Goal: Task Accomplishment & Management: Complete application form

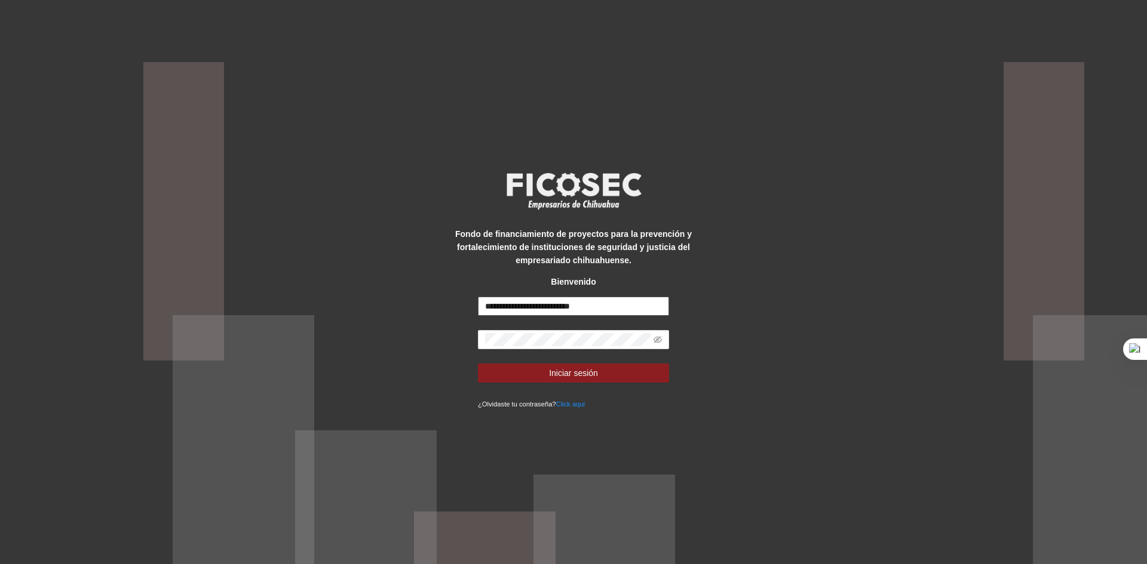
drag, startPoint x: 525, startPoint y: 306, endPoint x: 512, endPoint y: 305, distance: 13.3
click at [512, 305] on input "**********" at bounding box center [573, 306] width 191 height 19
click at [425, 336] on div "**********" at bounding box center [573, 282] width 1147 height 564
click at [697, 364] on div "**********" at bounding box center [573, 282] width 1147 height 564
click at [559, 375] on span "Iniciar sesión" at bounding box center [573, 373] width 49 height 13
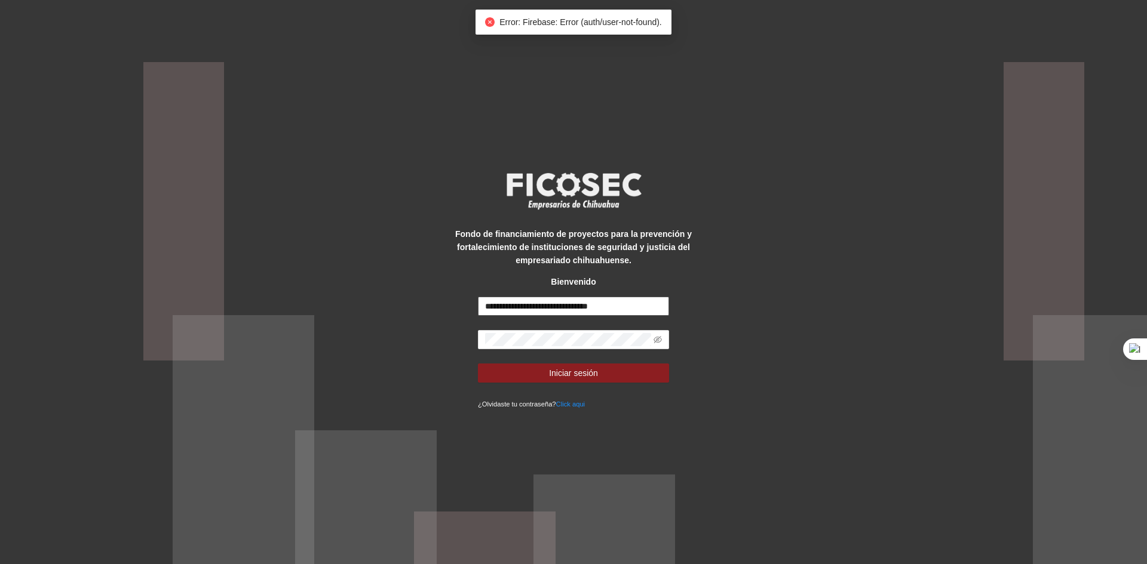
click at [515, 307] on input "**********" at bounding box center [573, 306] width 191 height 19
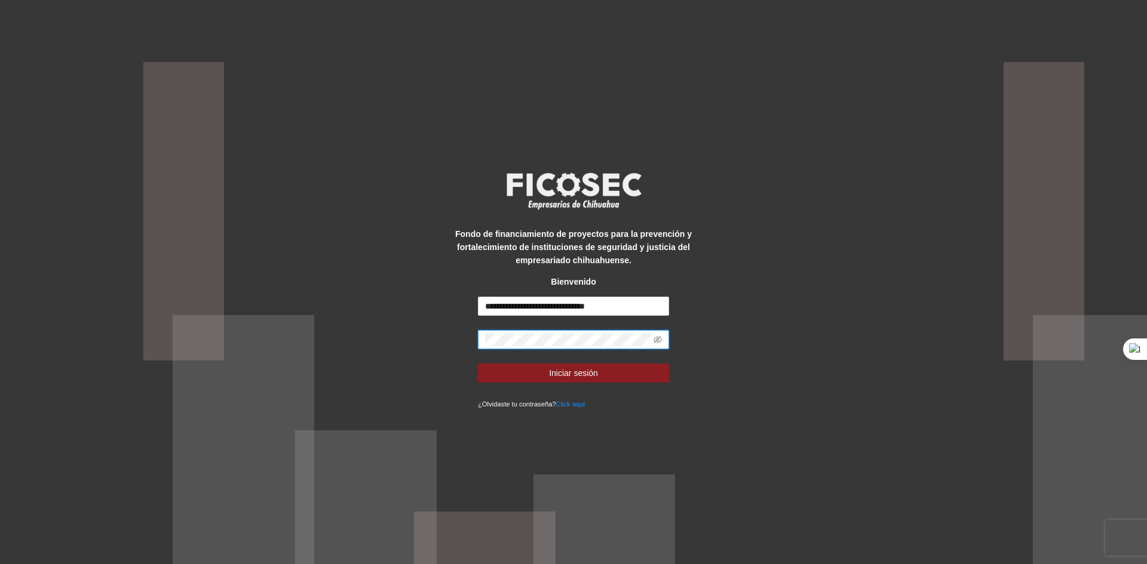
click at [465, 339] on div "**********" at bounding box center [573, 282] width 239 height 257
click at [496, 373] on button "Iniciar sesión" at bounding box center [573, 373] width 191 height 19
drag, startPoint x: 549, startPoint y: 304, endPoint x: 413, endPoint y: 294, distance: 136.5
click at [424, 304] on div "**********" at bounding box center [573, 282] width 1147 height 564
type input "**********"
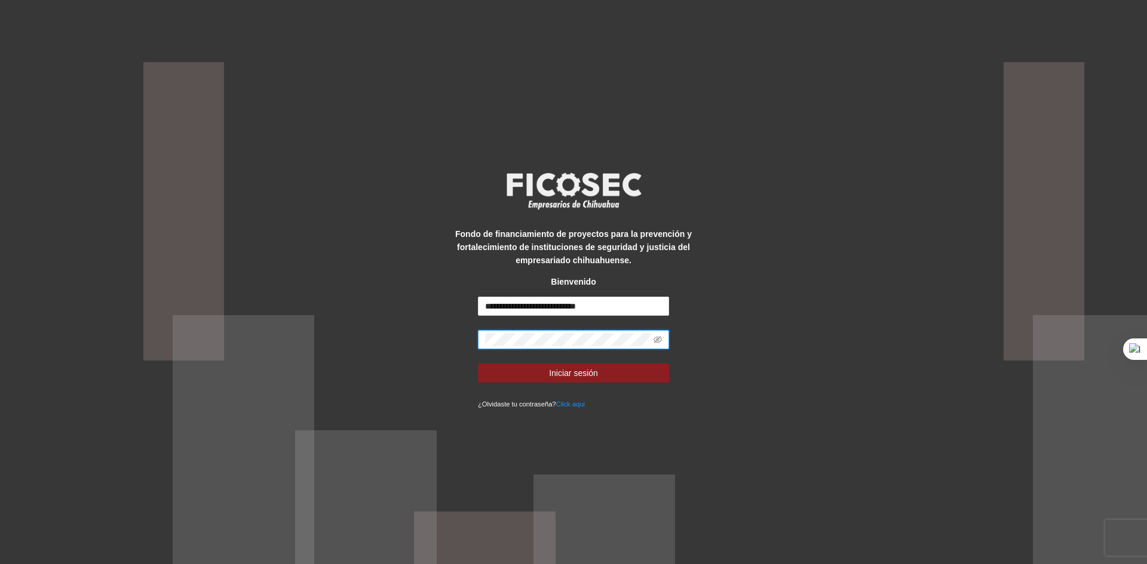
click at [463, 339] on div "**********" at bounding box center [573, 282] width 239 height 257
click at [517, 376] on button "Iniciar sesión" at bounding box center [573, 373] width 191 height 19
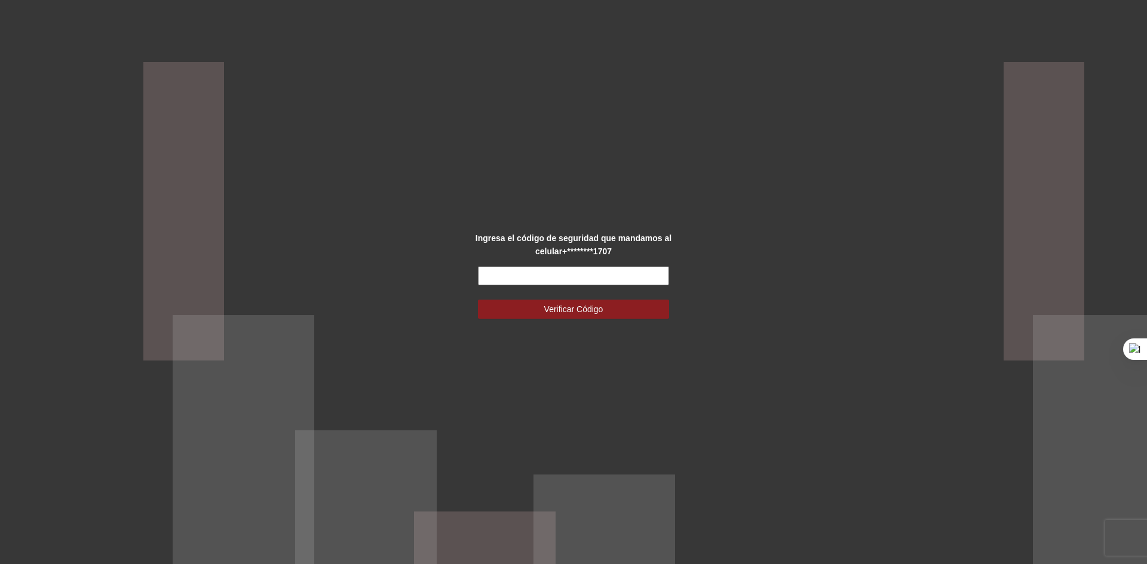
click at [501, 276] on input "text" at bounding box center [573, 275] width 191 height 19
type input "******"
click at [549, 306] on span "Verificar Código" at bounding box center [573, 309] width 59 height 13
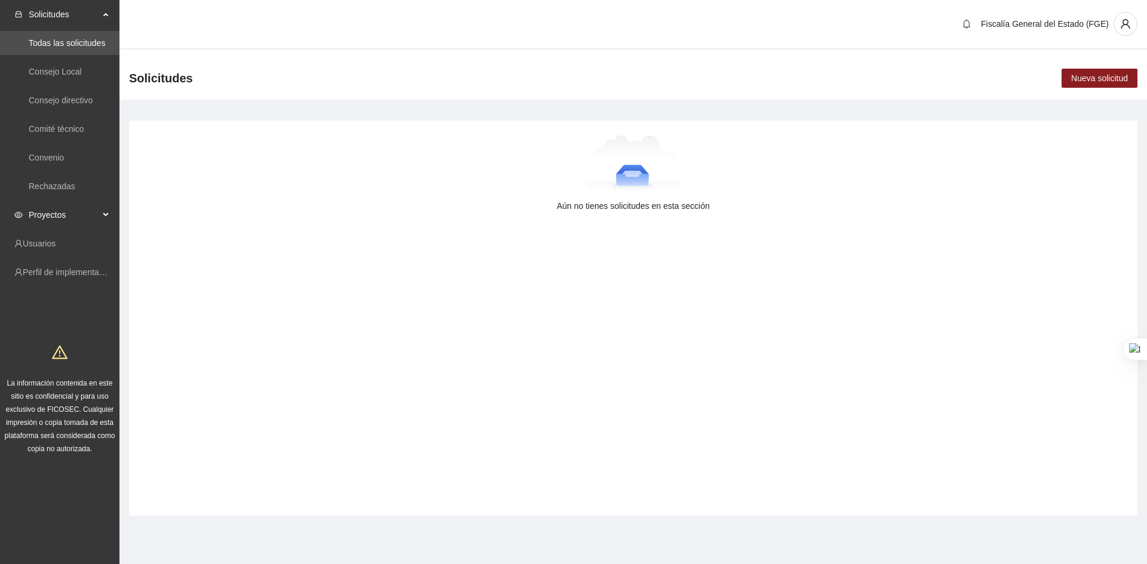
click at [51, 218] on span "Proyectos" at bounding box center [64, 215] width 70 height 24
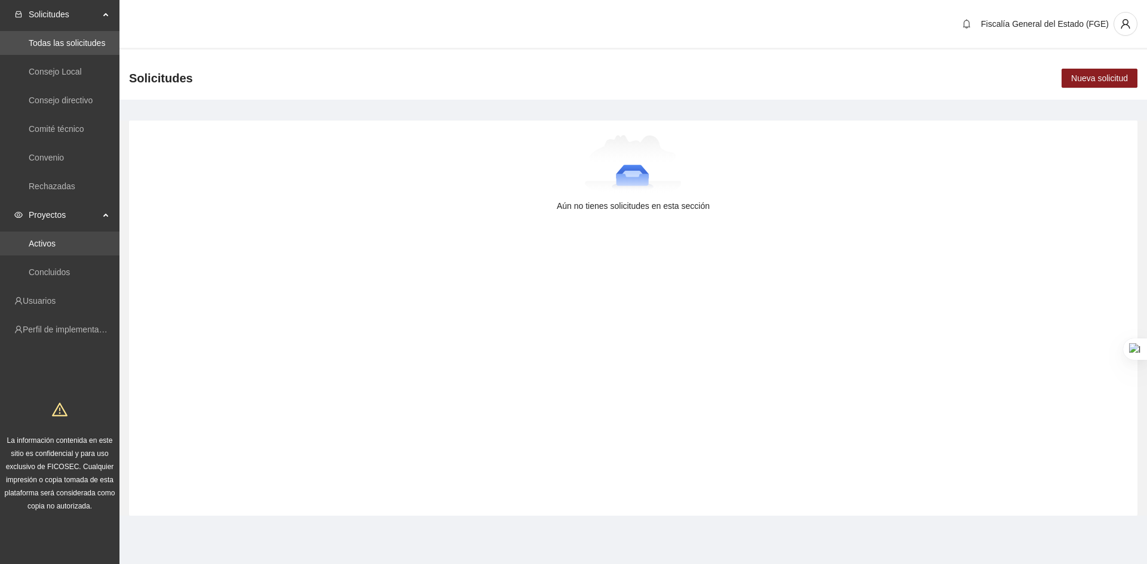
click at [48, 239] on link "Activos" at bounding box center [42, 244] width 27 height 10
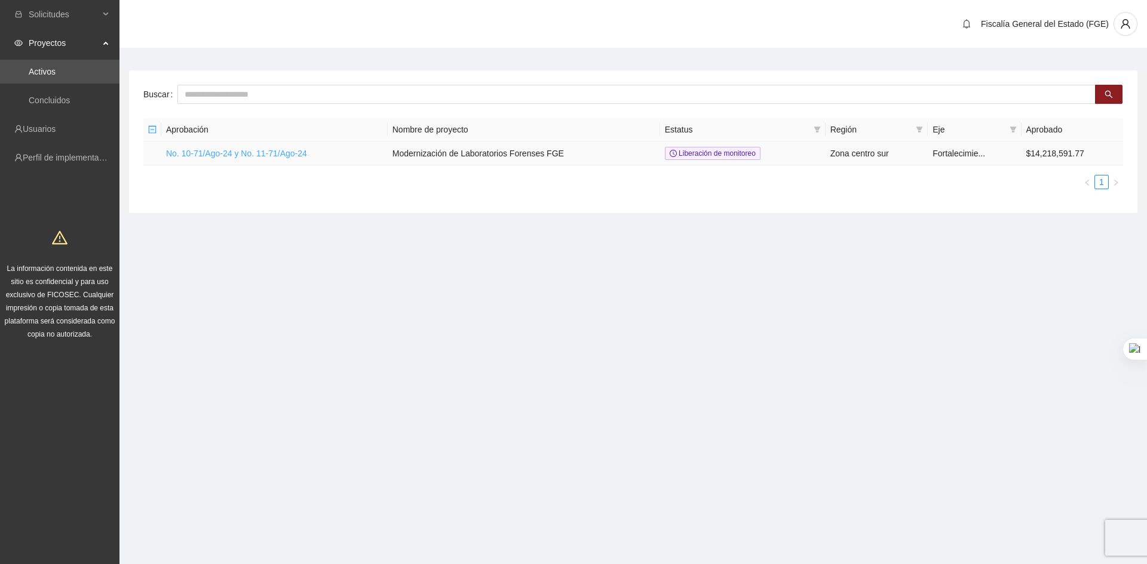
click at [198, 153] on link "No. 10-71/Ago-24 y No. 11-71/Ago-24" at bounding box center [236, 154] width 141 height 10
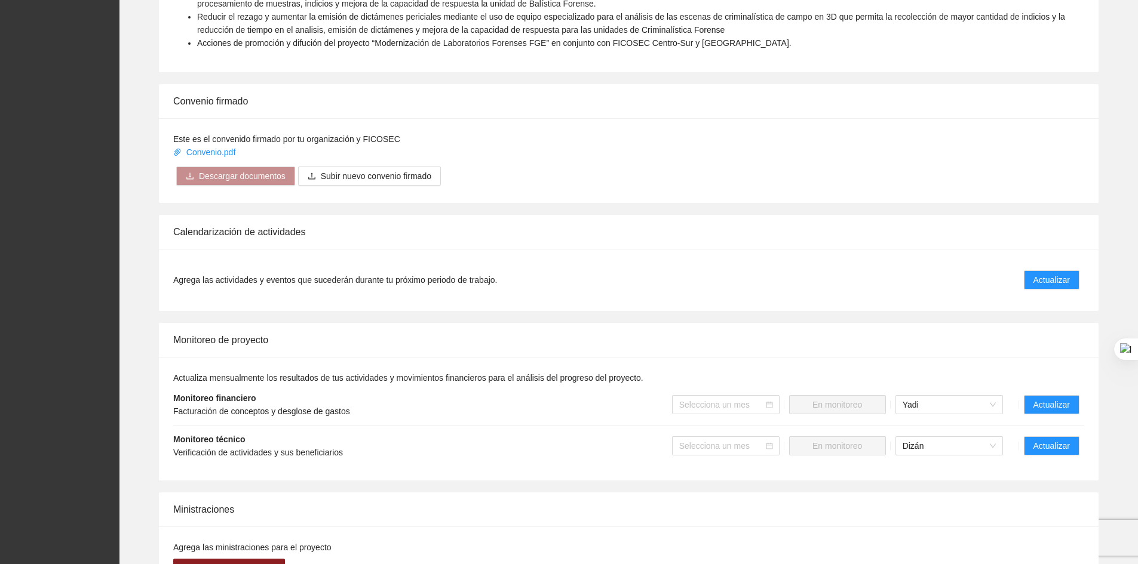
scroll to position [557, 0]
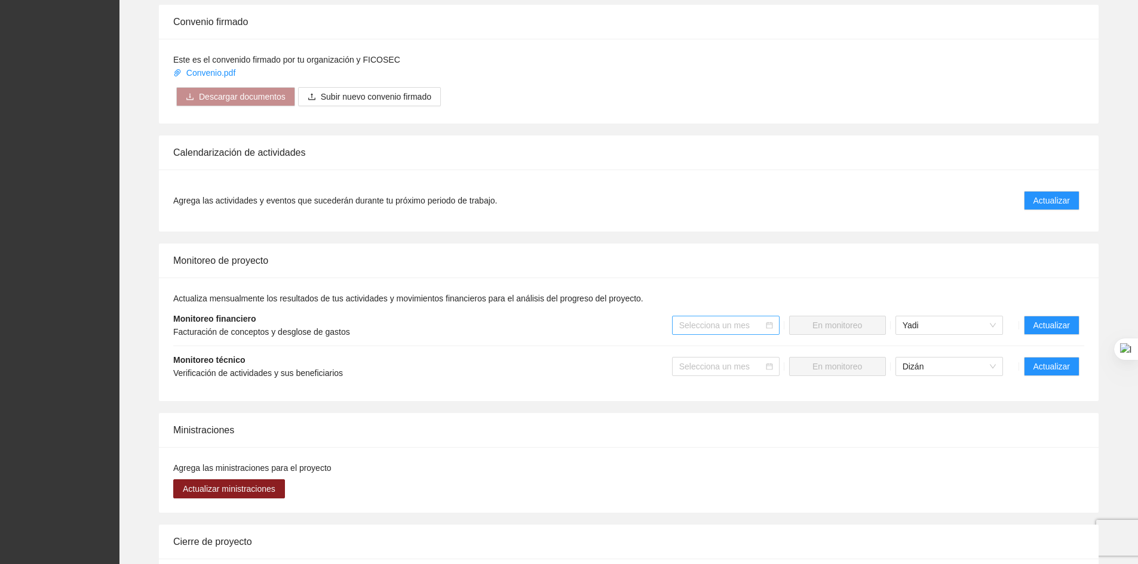
click at [739, 330] on input "search" at bounding box center [721, 325] width 85 height 18
drag, startPoint x: 1059, startPoint y: 325, endPoint x: 1011, endPoint y: 319, distance: 48.1
click at [1060, 325] on span "Actualizar" at bounding box center [1051, 325] width 36 height 13
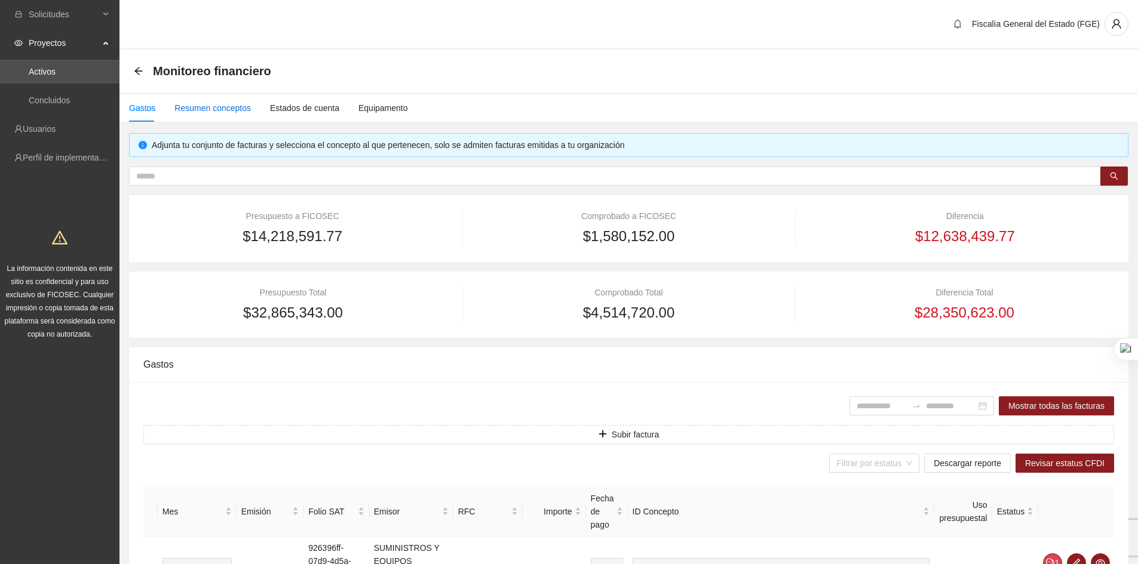
click at [212, 109] on div "Resumen conceptos" at bounding box center [212, 108] width 76 height 13
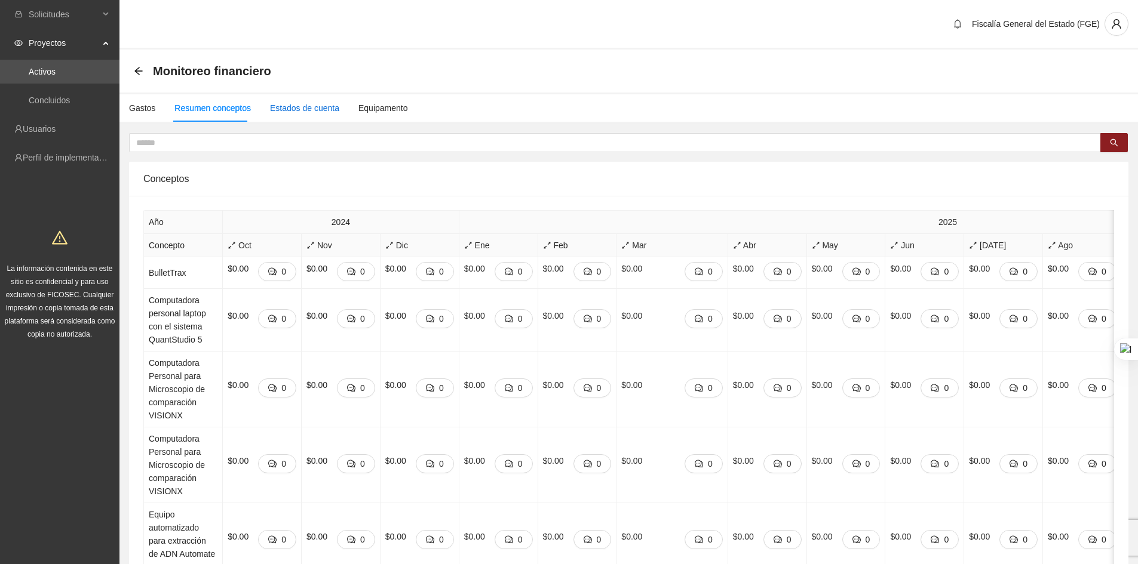
click at [296, 106] on div "Estados de cuenta" at bounding box center [304, 108] width 69 height 13
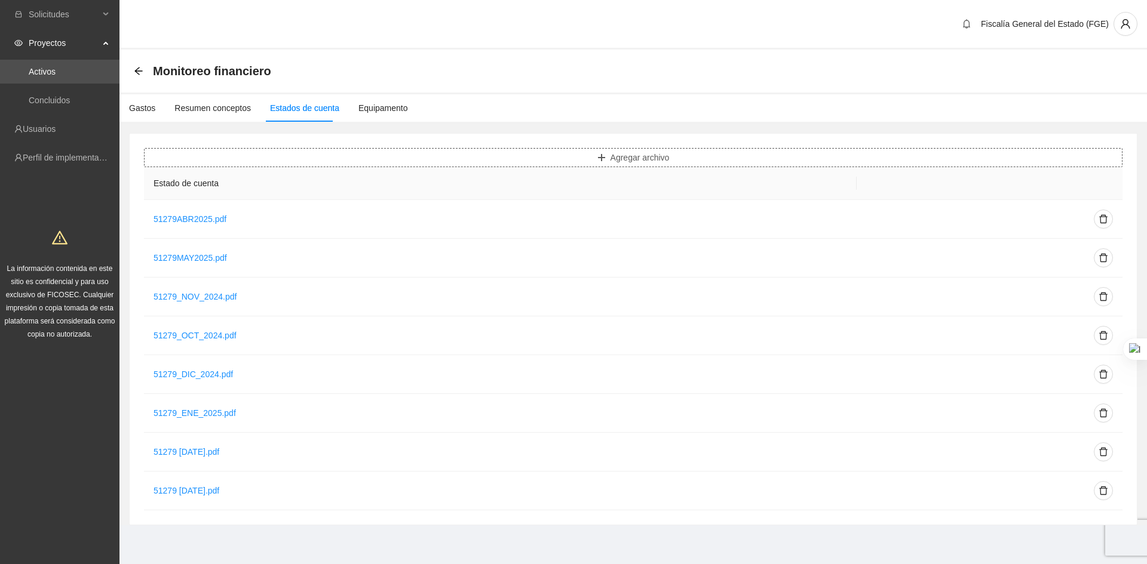
click at [588, 159] on button "Agregar archivo" at bounding box center [633, 157] width 978 height 19
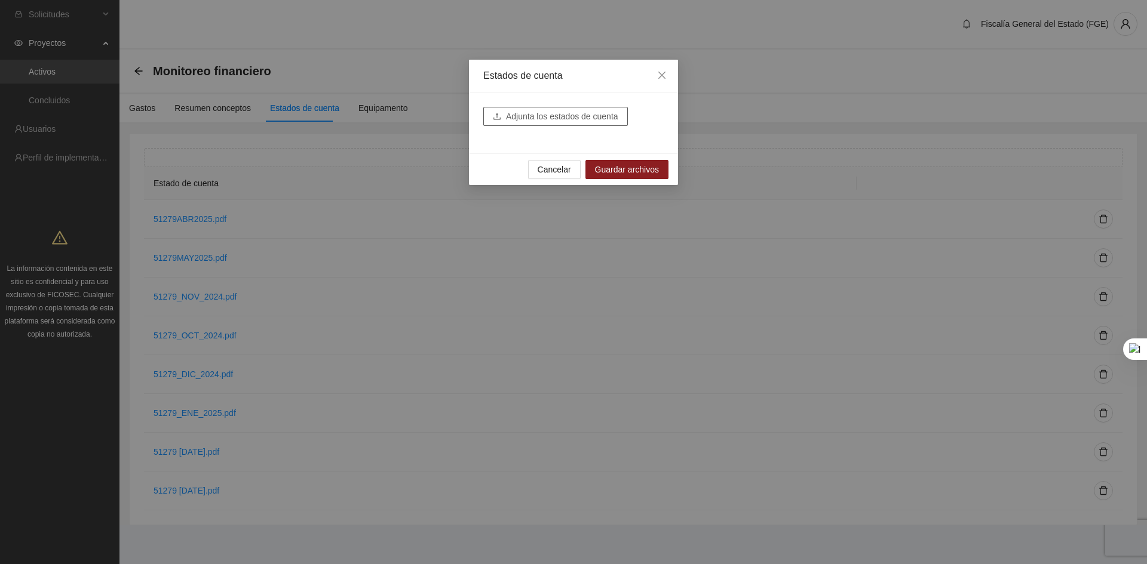
click at [534, 119] on span "Adjunta los estados de cuenta" at bounding box center [562, 116] width 112 height 13
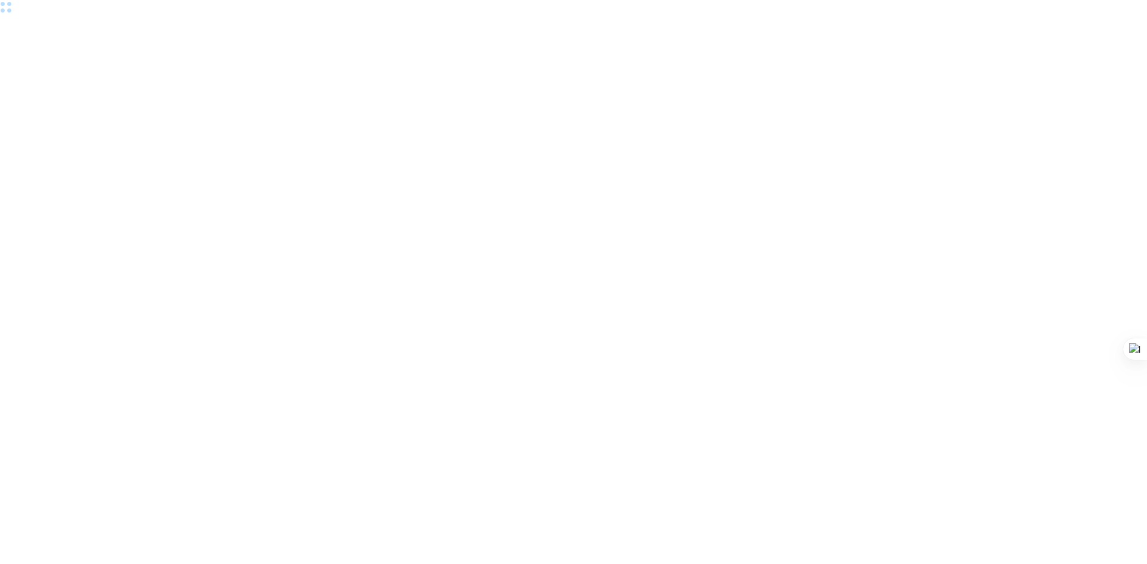
drag, startPoint x: 196, startPoint y: 61, endPoint x: 196, endPoint y: 54, distance: 7.2
click at [199, 58] on div at bounding box center [573, 282] width 1147 height 564
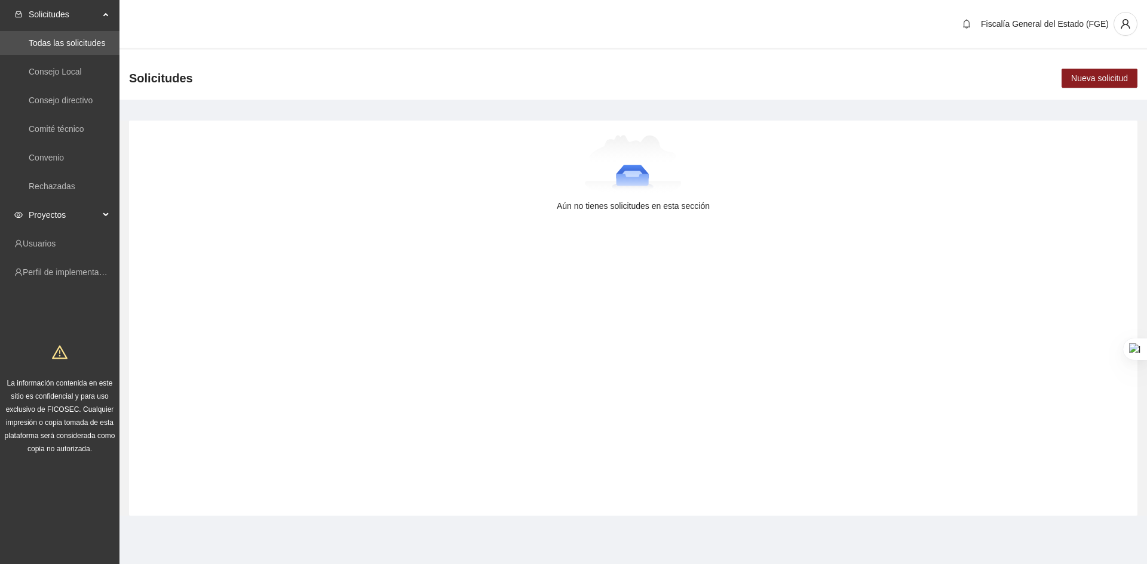
click at [79, 211] on span "Proyectos" at bounding box center [64, 215] width 70 height 24
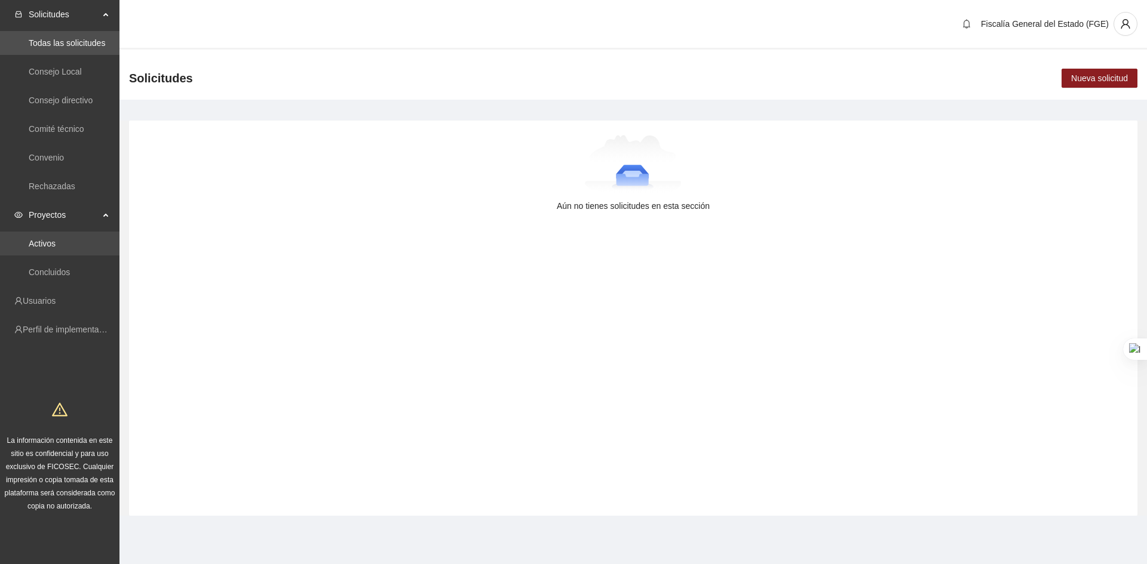
click at [56, 244] on link "Activos" at bounding box center [42, 244] width 27 height 10
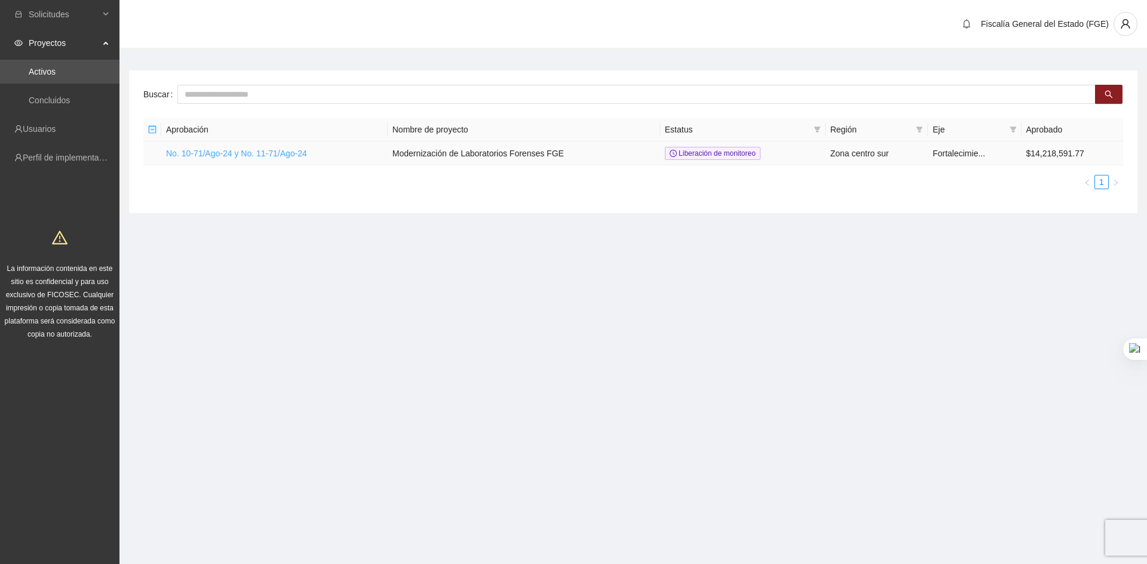
click at [200, 158] on link "No. 10-71/Ago-24 y No. 11-71/Ago-24" at bounding box center [236, 154] width 141 height 10
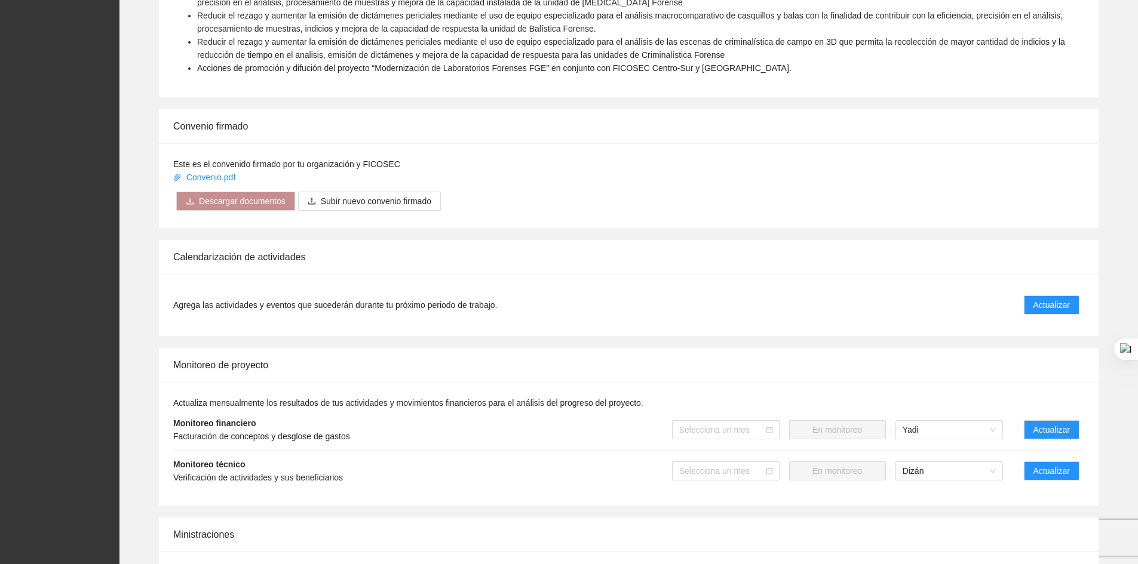
scroll to position [557, 0]
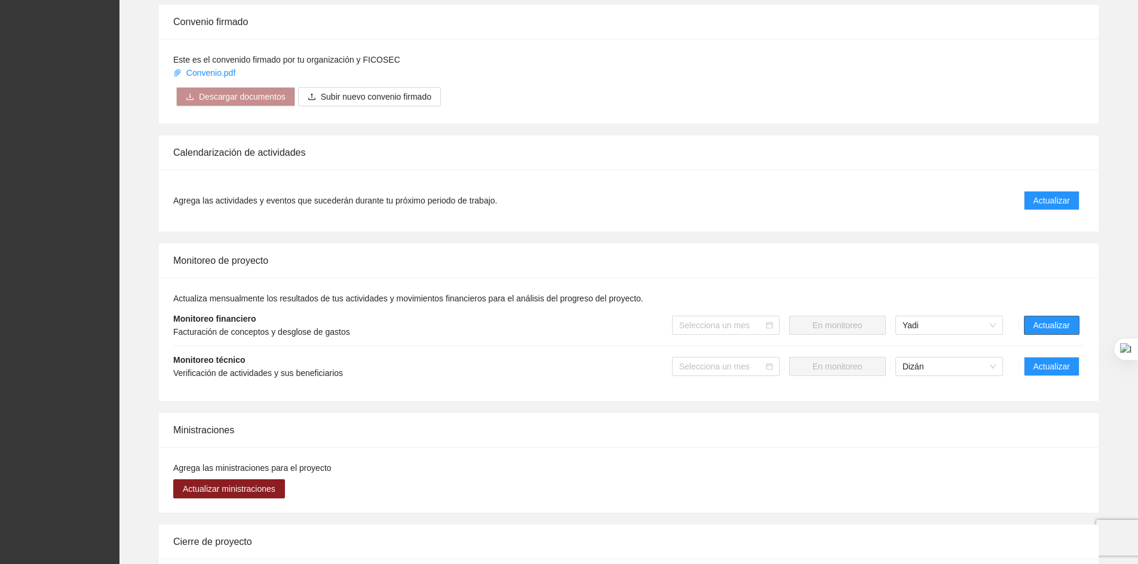
click at [1042, 328] on span "Actualizar" at bounding box center [1051, 325] width 36 height 13
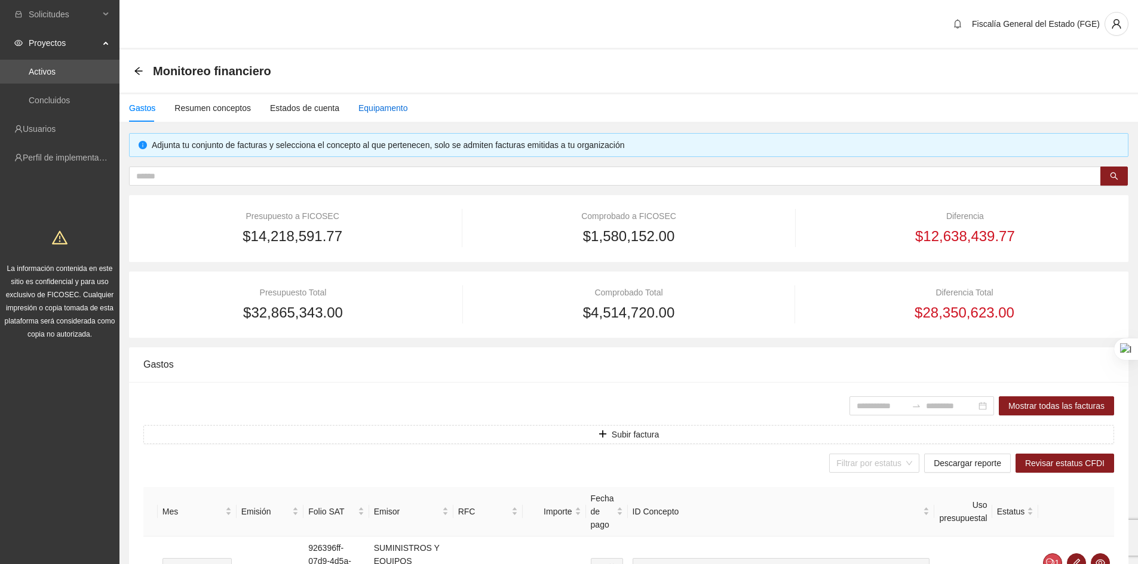
click at [360, 110] on div "Equipamento" at bounding box center [383, 108] width 50 height 13
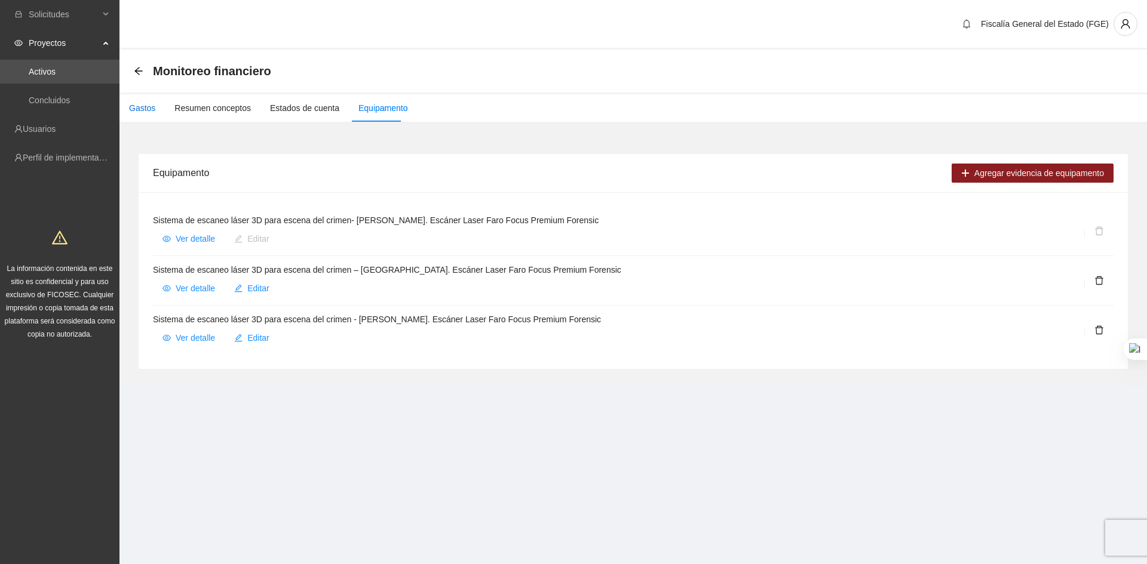
click at [143, 108] on div "Gastos" at bounding box center [142, 108] width 26 height 13
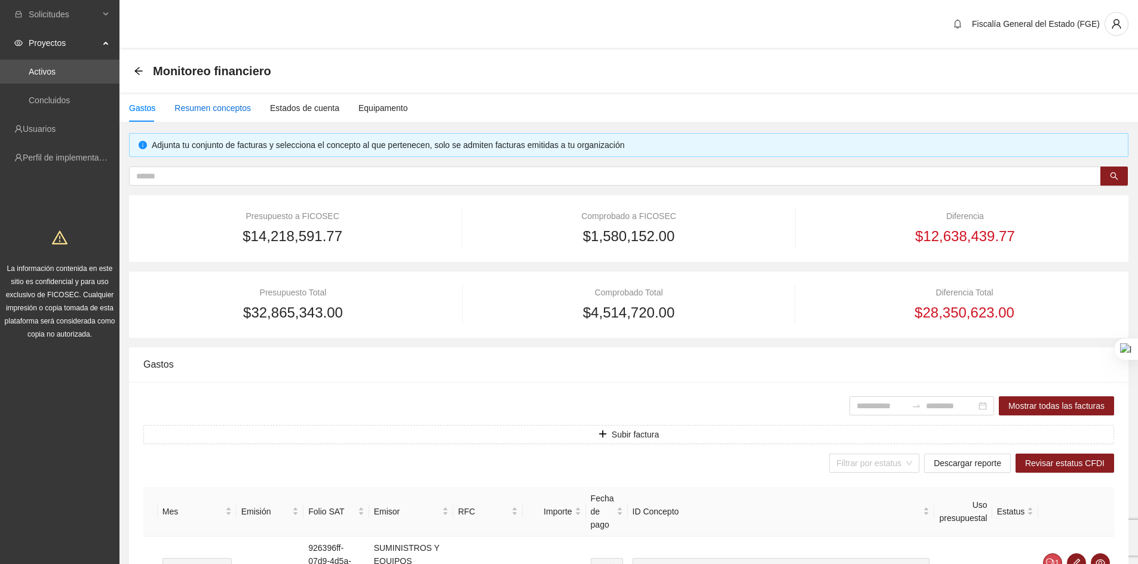
click at [196, 112] on div "Resumen conceptos" at bounding box center [212, 108] width 76 height 13
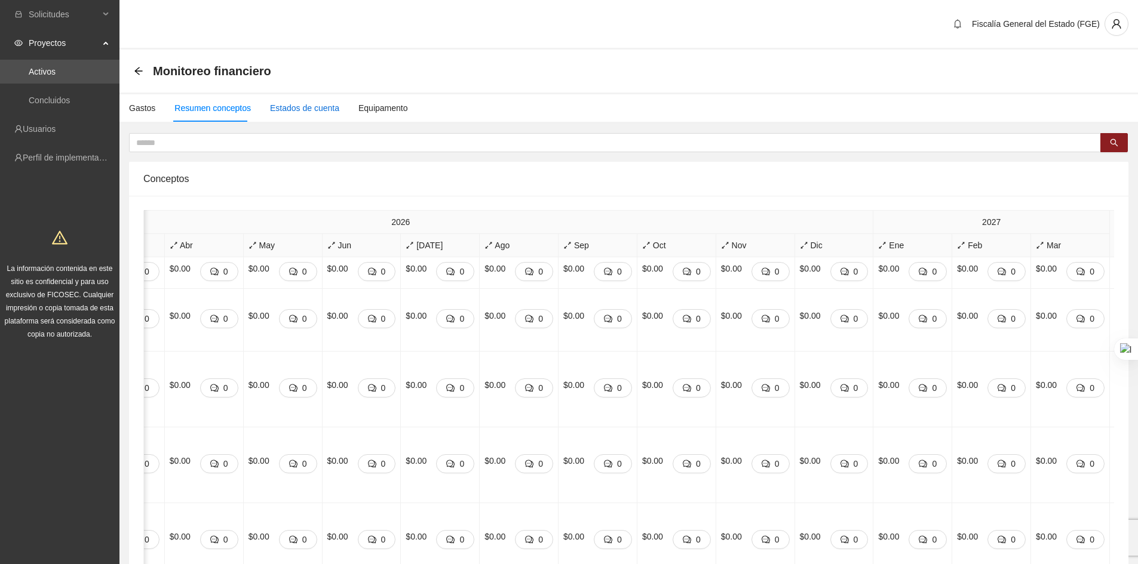
click at [294, 109] on div "Estados de cuenta" at bounding box center [304, 108] width 69 height 13
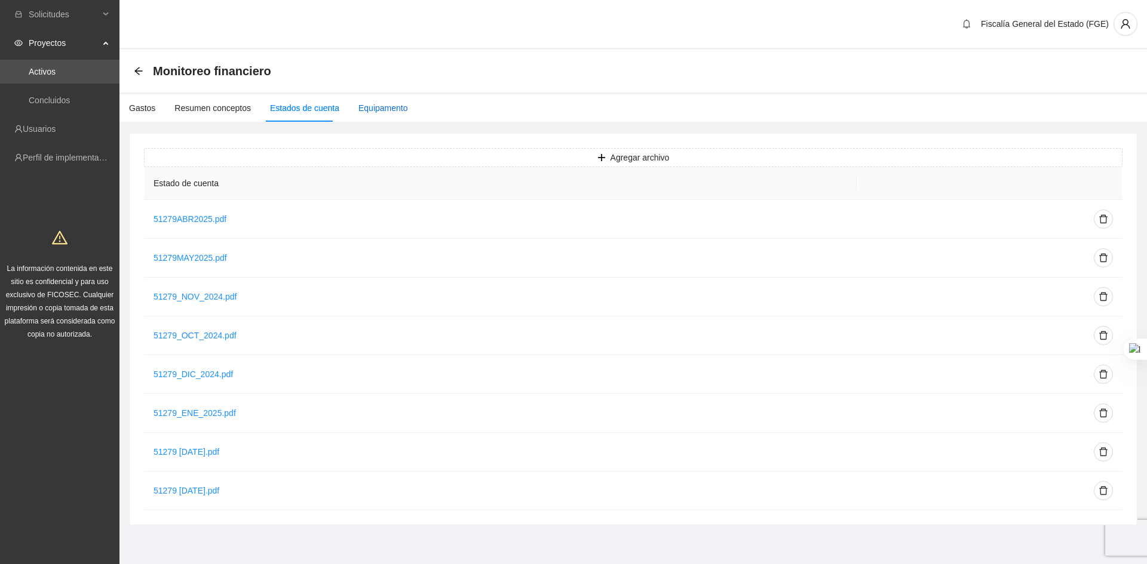
click at [363, 110] on div "Equipamento" at bounding box center [383, 108] width 50 height 13
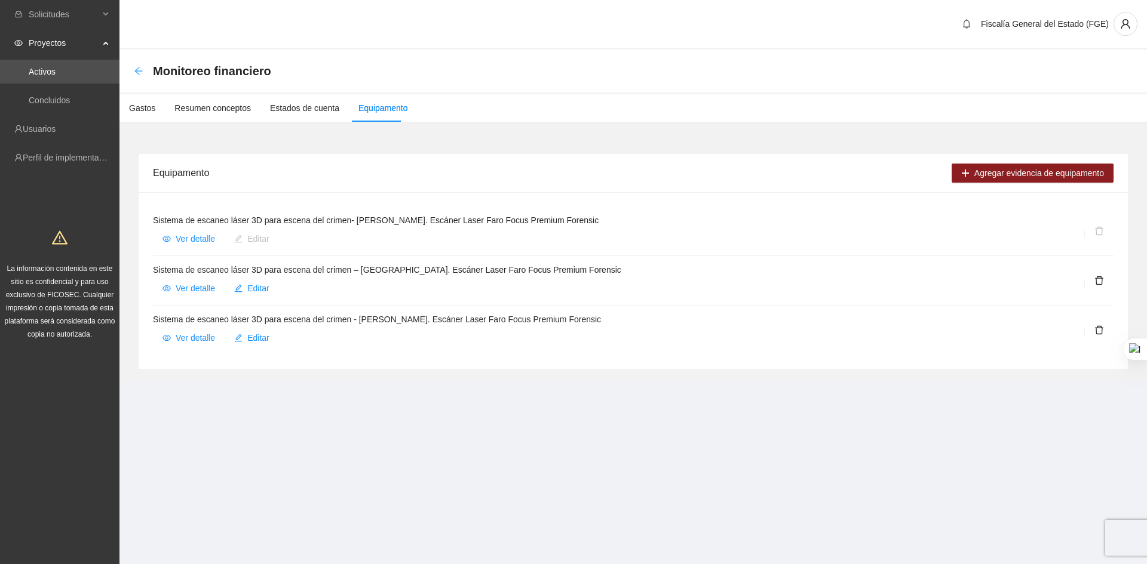
click at [135, 73] on icon "arrow-left" at bounding box center [139, 71] width 10 height 10
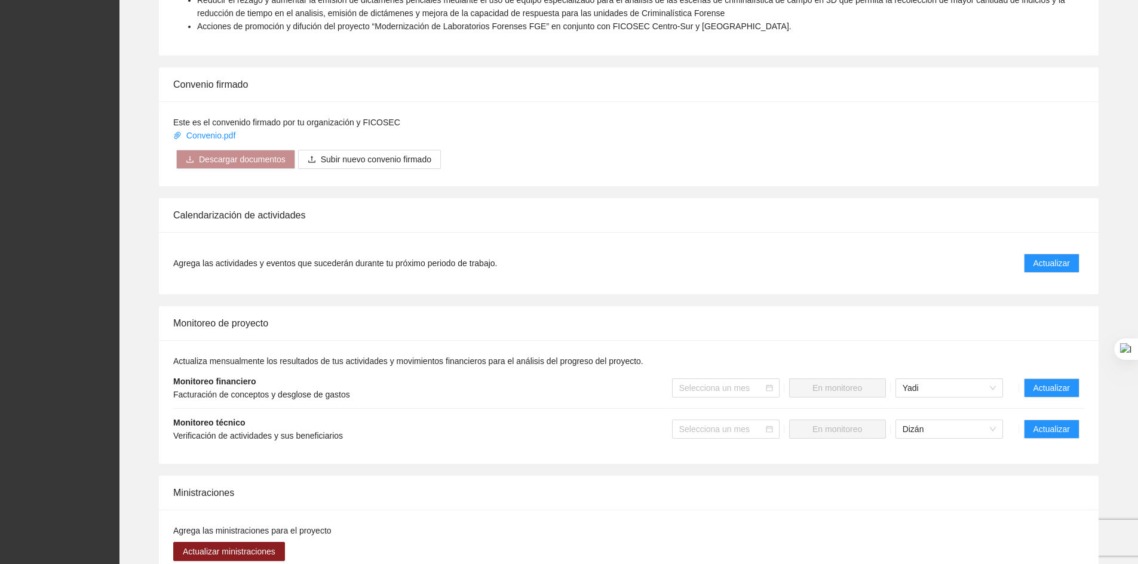
scroll to position [597, 0]
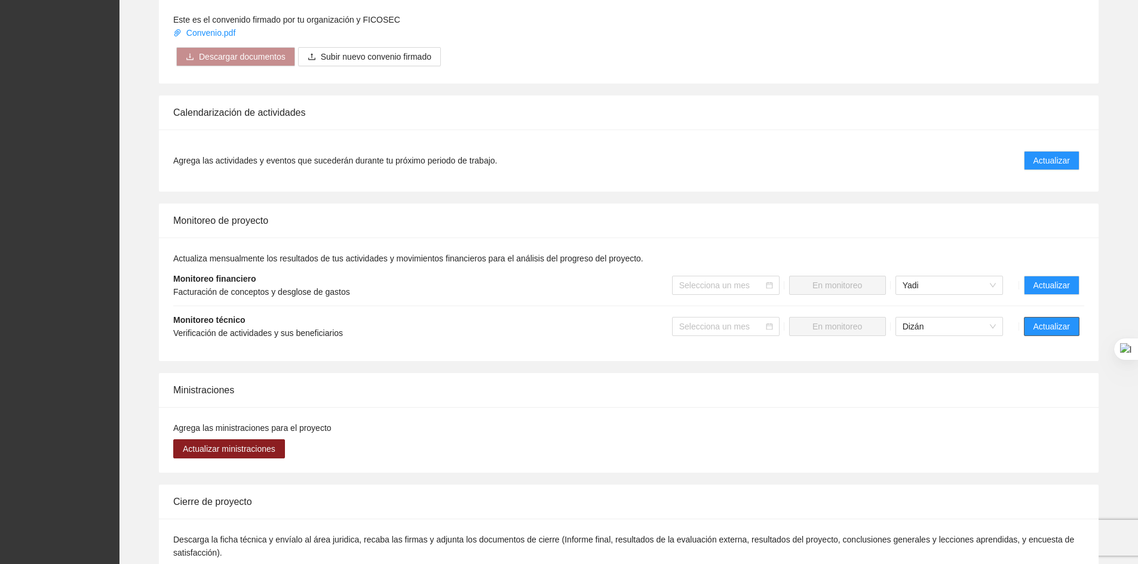
click at [1042, 333] on span "Actualizar" at bounding box center [1051, 326] width 36 height 13
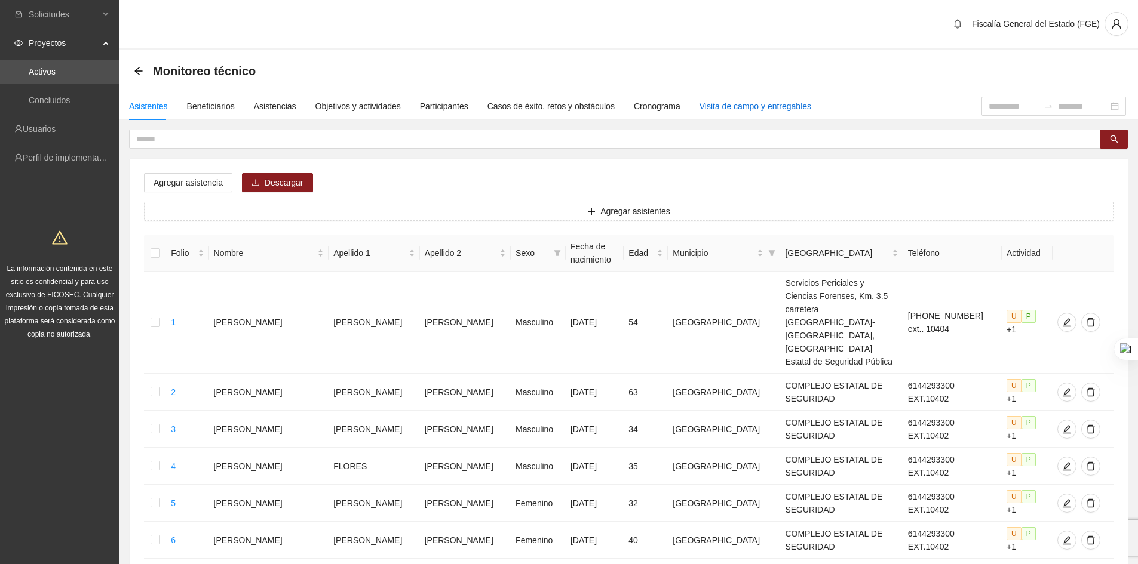
click at [712, 111] on div "Visita de campo y entregables" at bounding box center [755, 106] width 112 height 13
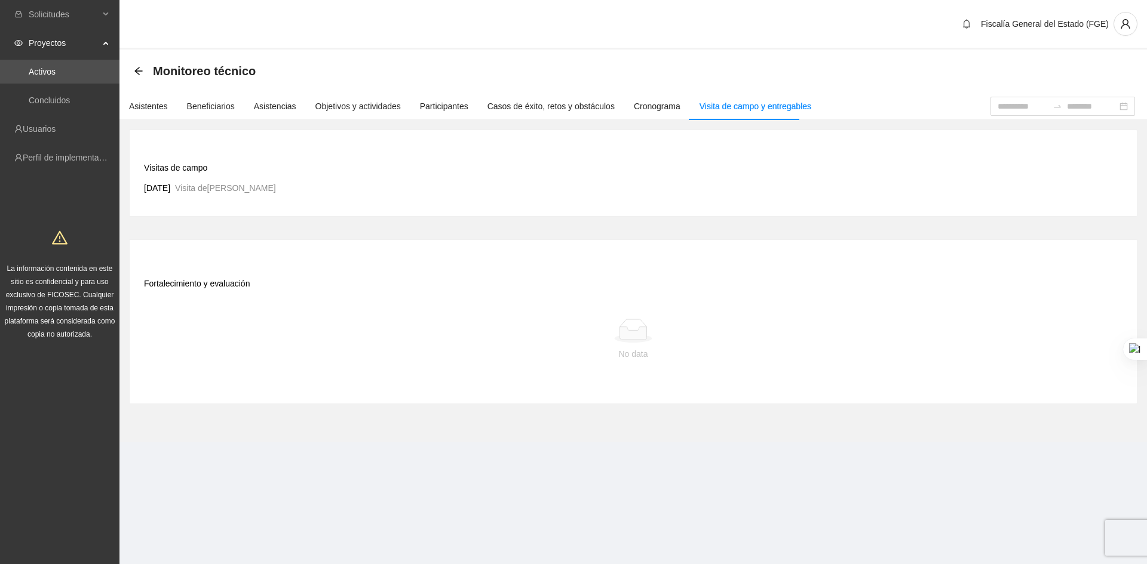
click at [143, 70] on div "Monitoreo técnico" at bounding box center [198, 71] width 129 height 19
click at [136, 69] on icon "arrow-left" at bounding box center [139, 71] width 10 height 10
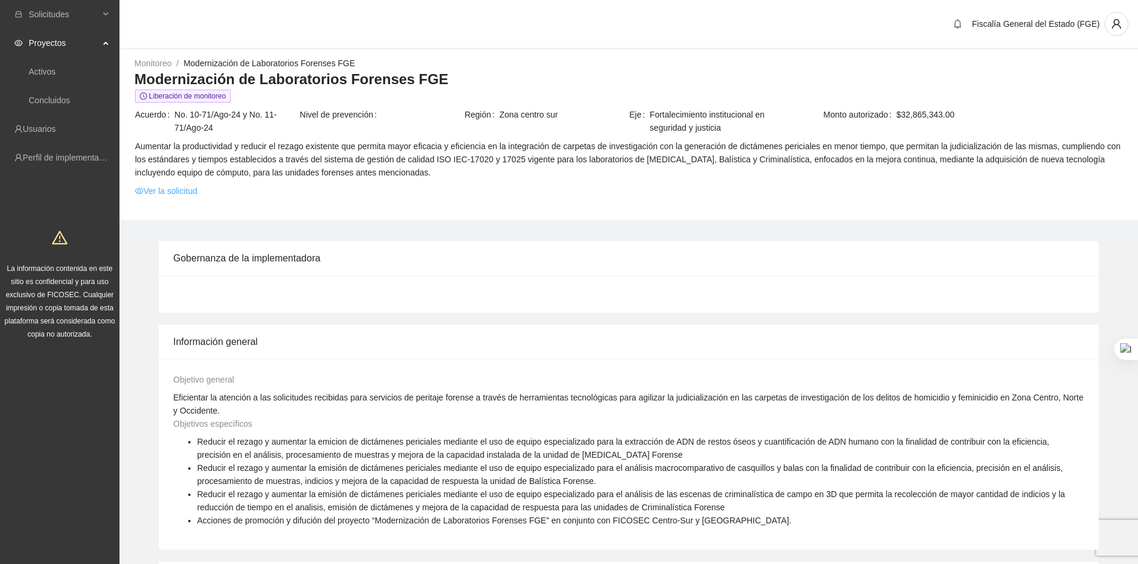
click at [166, 192] on link "Ver la solicitud" at bounding box center [166, 191] width 62 height 13
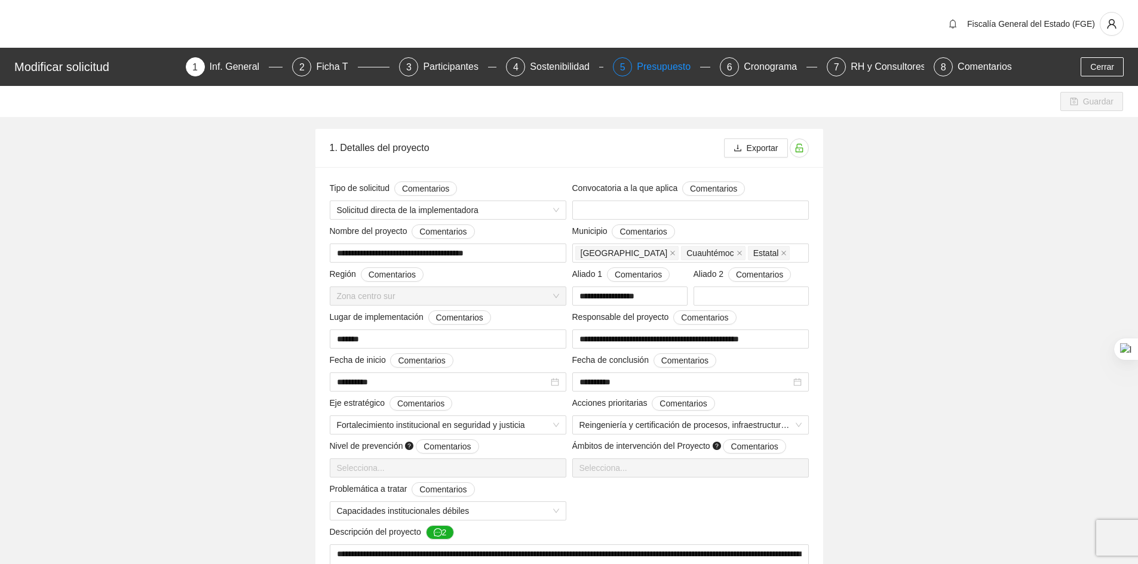
click at [640, 73] on div "Presupuesto" at bounding box center [668, 66] width 63 height 19
